Goal: Task Accomplishment & Management: Use online tool/utility

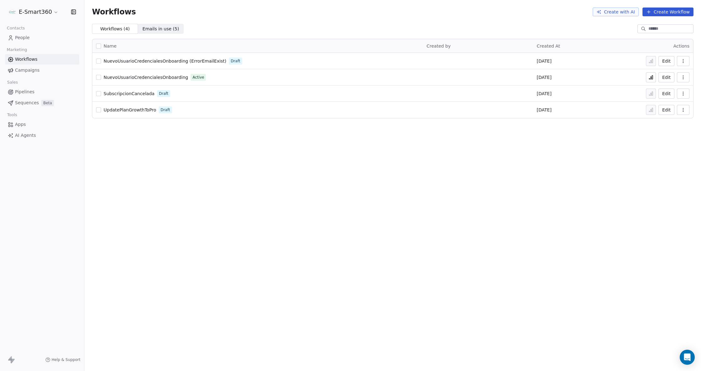
drag, startPoint x: 223, startPoint y: 113, endPoint x: 194, endPoint y: 150, distance: 46.8
click at [194, 150] on div "Workflows Create with AI Create Workflow Workflows ( 4 ) Workflows ( 4 ) Emails…" at bounding box center [392, 185] width 616 height 371
click at [684, 60] on icon "button" at bounding box center [683, 61] width 5 height 5
click at [670, 105] on div "Delete" at bounding box center [667, 106] width 40 height 10
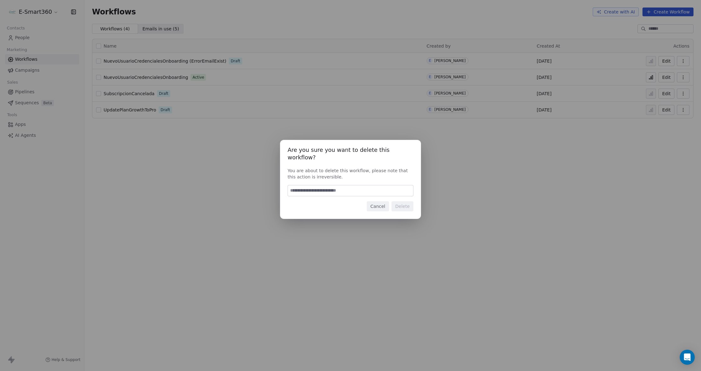
click at [383, 185] on input at bounding box center [350, 190] width 125 height 11
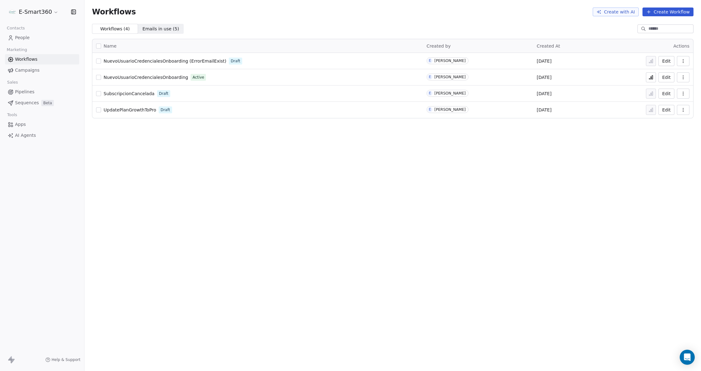
click at [679, 64] on button "button" at bounding box center [683, 61] width 13 height 10
click at [670, 104] on div "Delete" at bounding box center [667, 106] width 40 height 10
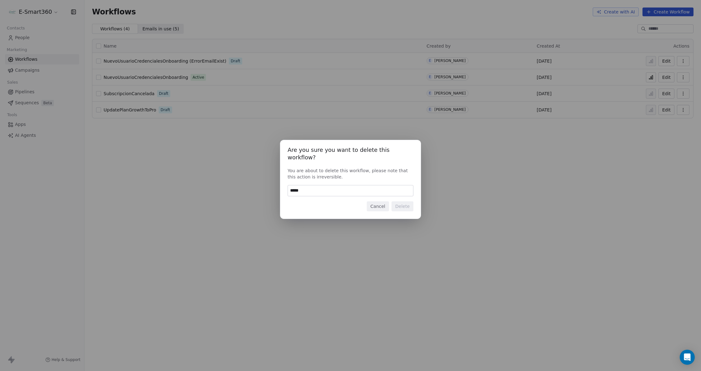
type input "******"
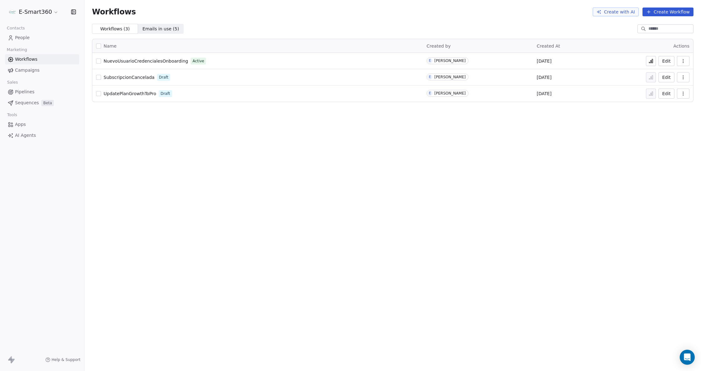
click at [684, 8] on button "Create Workflow" at bounding box center [667, 12] width 51 height 9
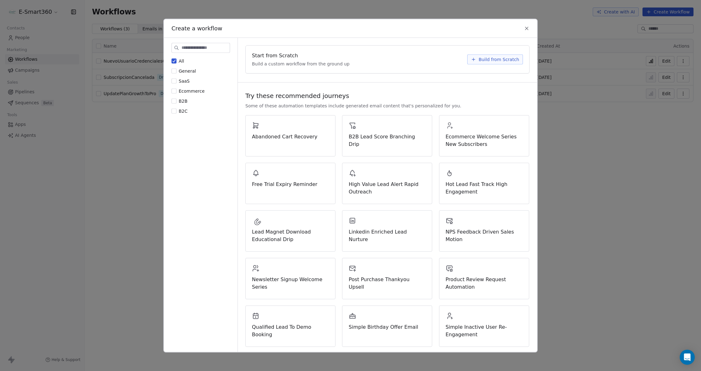
click at [504, 61] on span "Build from Scratch" at bounding box center [498, 59] width 41 height 6
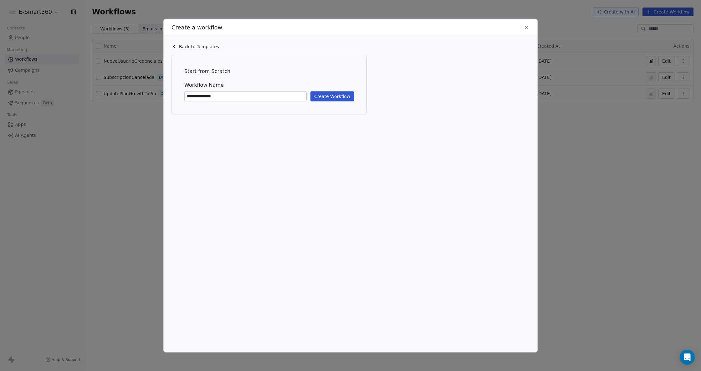
type input "**********"
click at [322, 94] on button "Create Workflow" at bounding box center [331, 96] width 43 height 10
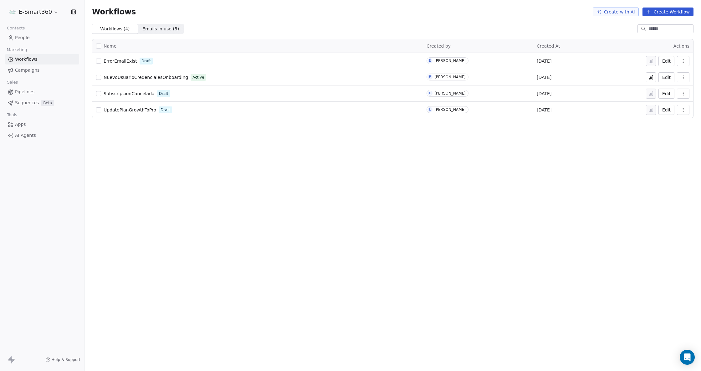
click at [674, 62] on button "Edit" at bounding box center [666, 61] width 16 height 10
